Goal: Find specific page/section: Find specific page/section

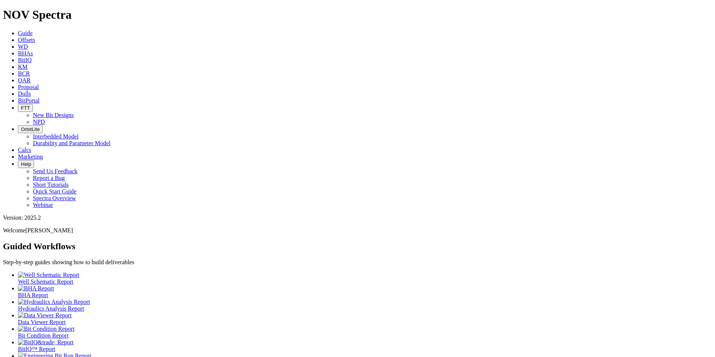
click at [35, 37] on span "Offsets" at bounding box center [26, 40] width 17 height 6
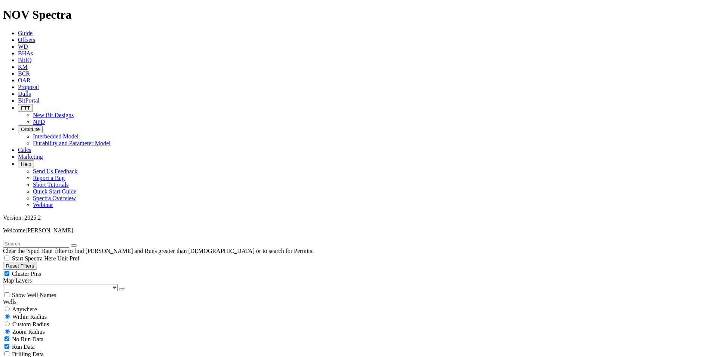
click at [28, 64] on span "KM" at bounding box center [23, 67] width 10 height 6
